Goal: Task Accomplishment & Management: Use online tool/utility

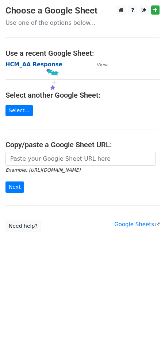
click at [45, 66] on strong "HCM_AA Response" at bounding box center [33, 64] width 57 height 7
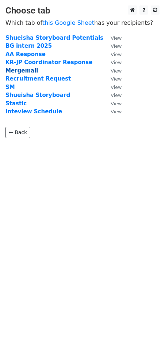
click at [29, 72] on strong "Mergemail" at bounding box center [21, 70] width 32 height 7
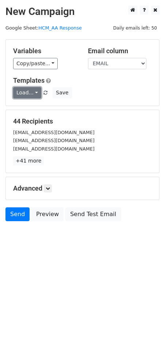
click at [28, 93] on link "Load..." at bounding box center [27, 92] width 28 height 11
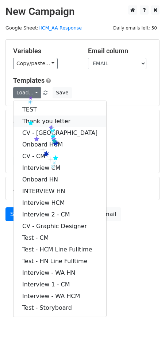
click at [47, 122] on link "Thank you letter" at bounding box center [59, 121] width 92 height 12
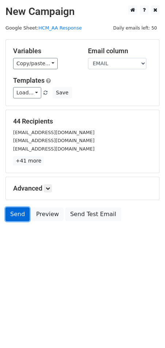
click at [18, 216] on link "Send" at bounding box center [17, 214] width 24 height 14
